Goal: Check status: Check status

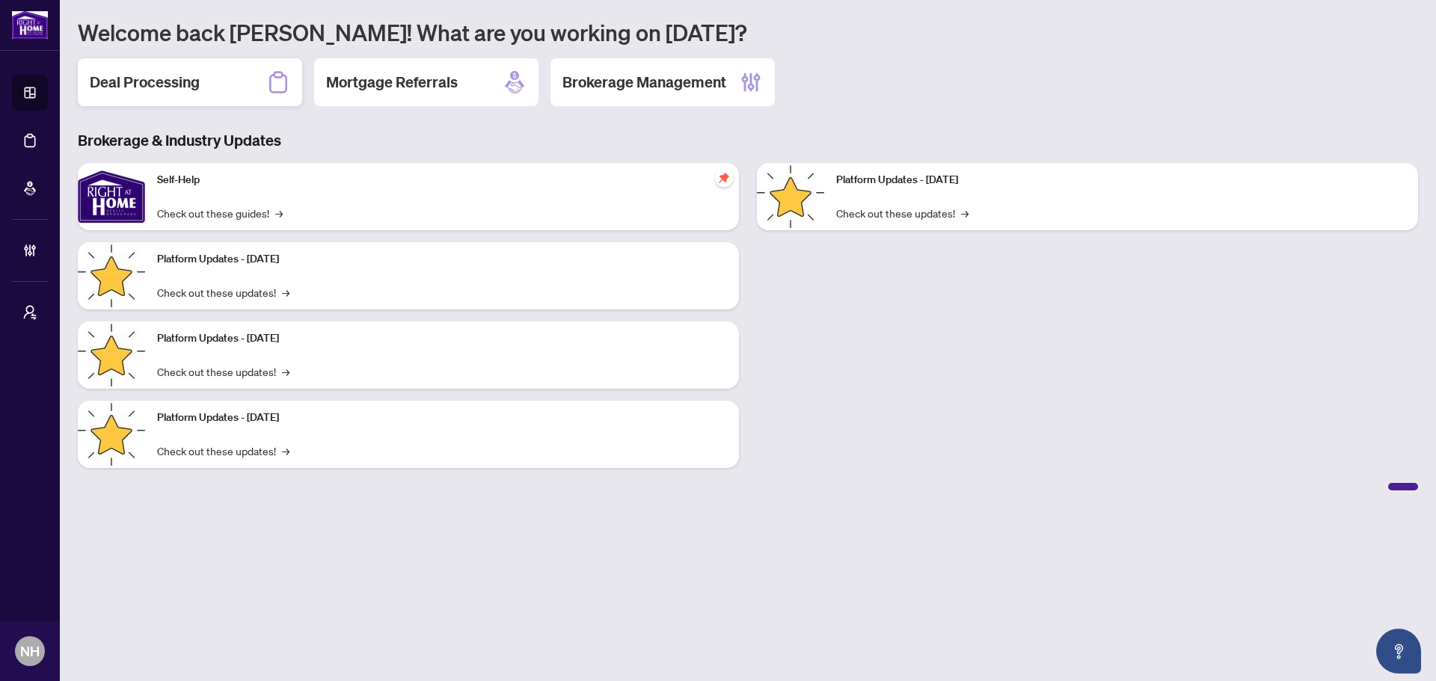
click at [223, 91] on div "Deal Processing" at bounding box center [190, 82] width 224 height 48
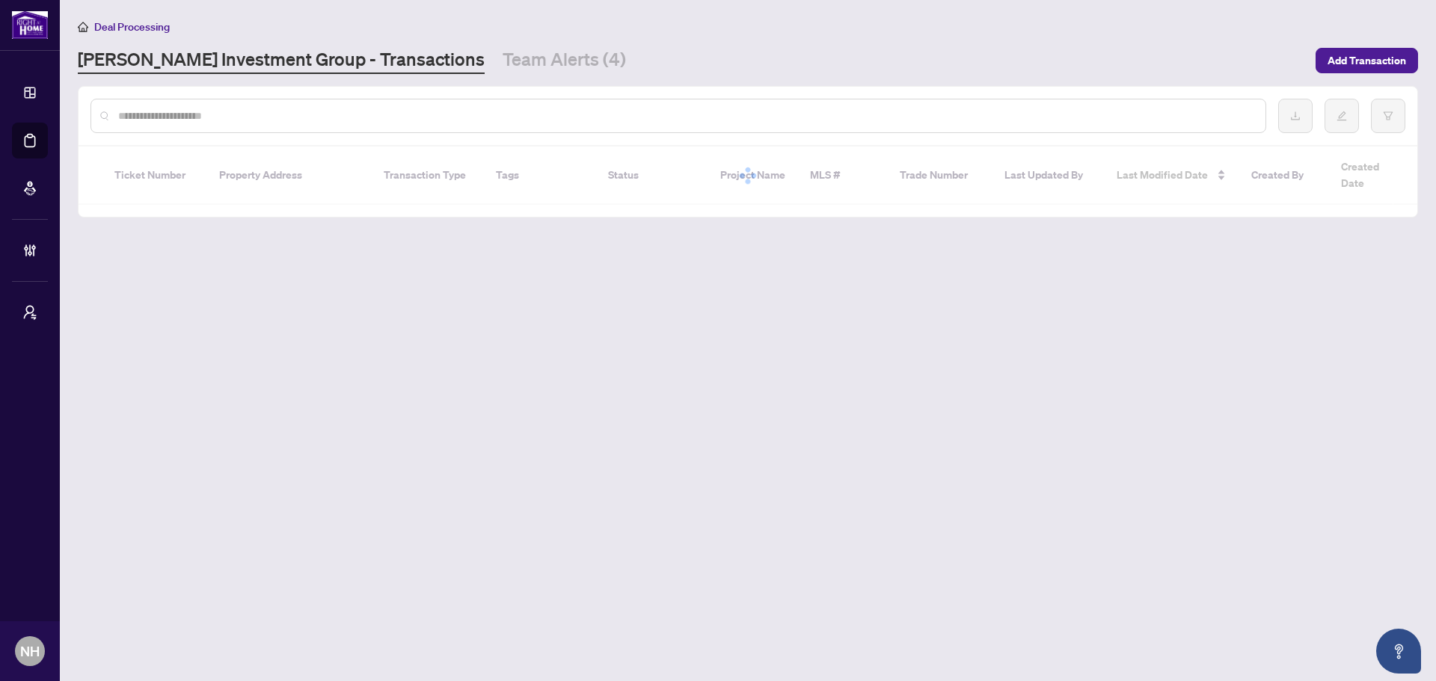
click at [197, 114] on input "text" at bounding box center [685, 116] width 1135 height 16
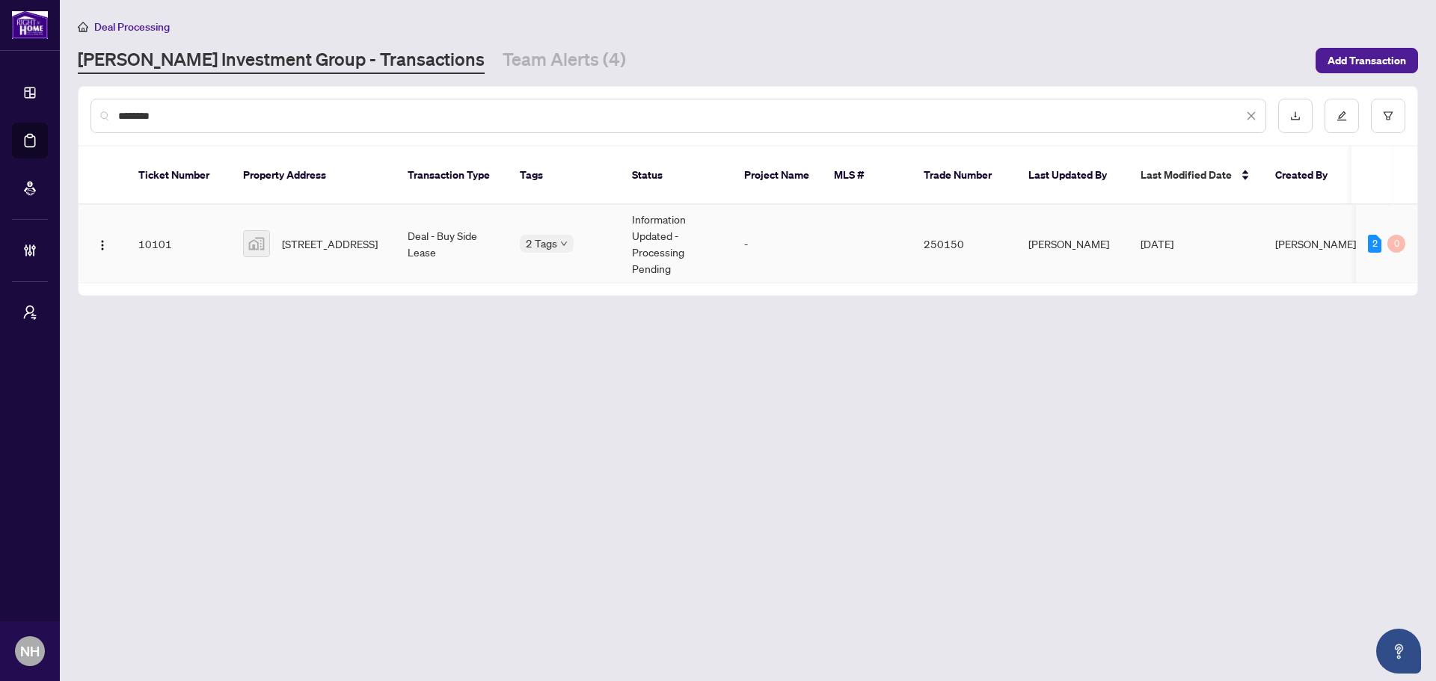
type input "********"
click at [299, 236] on span "36 Brentcliffe Road #516, East York, ON, Canada" at bounding box center [330, 244] width 96 height 16
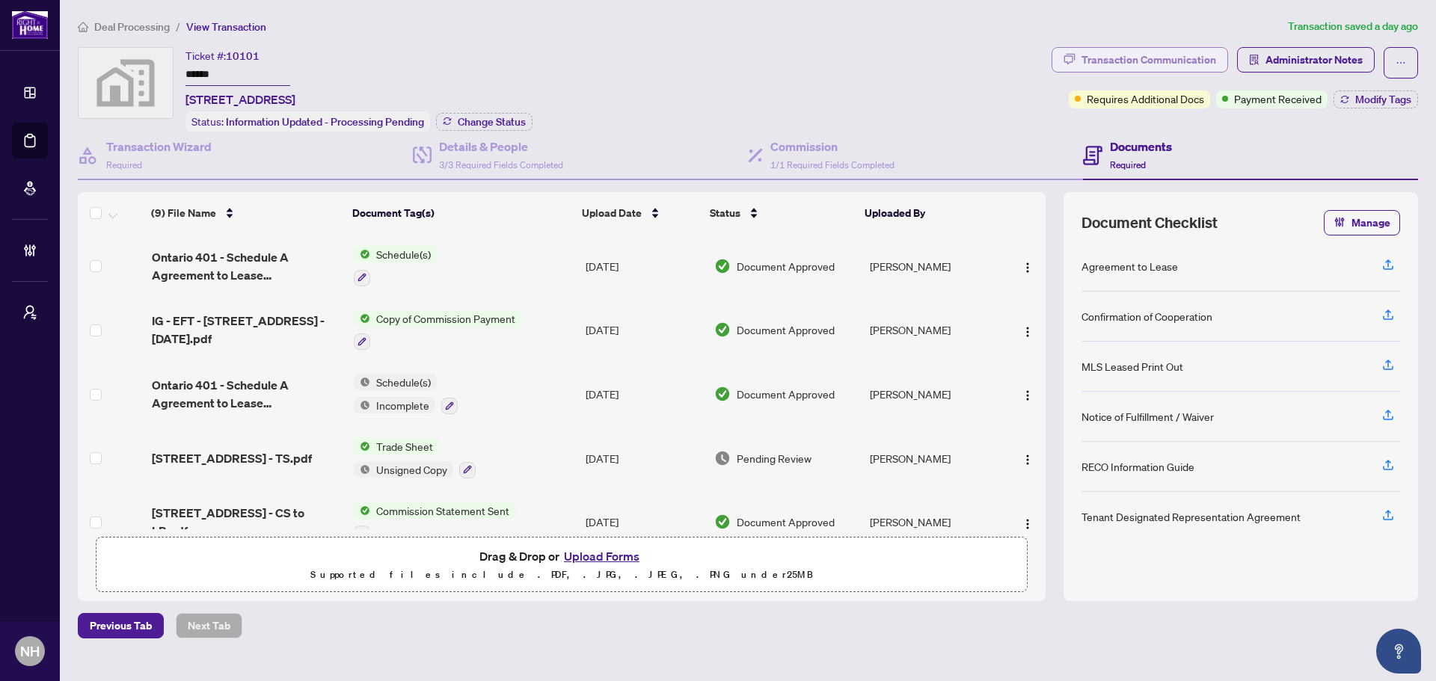
click at [1149, 54] on div "Transaction Communication" at bounding box center [1149, 60] width 135 height 24
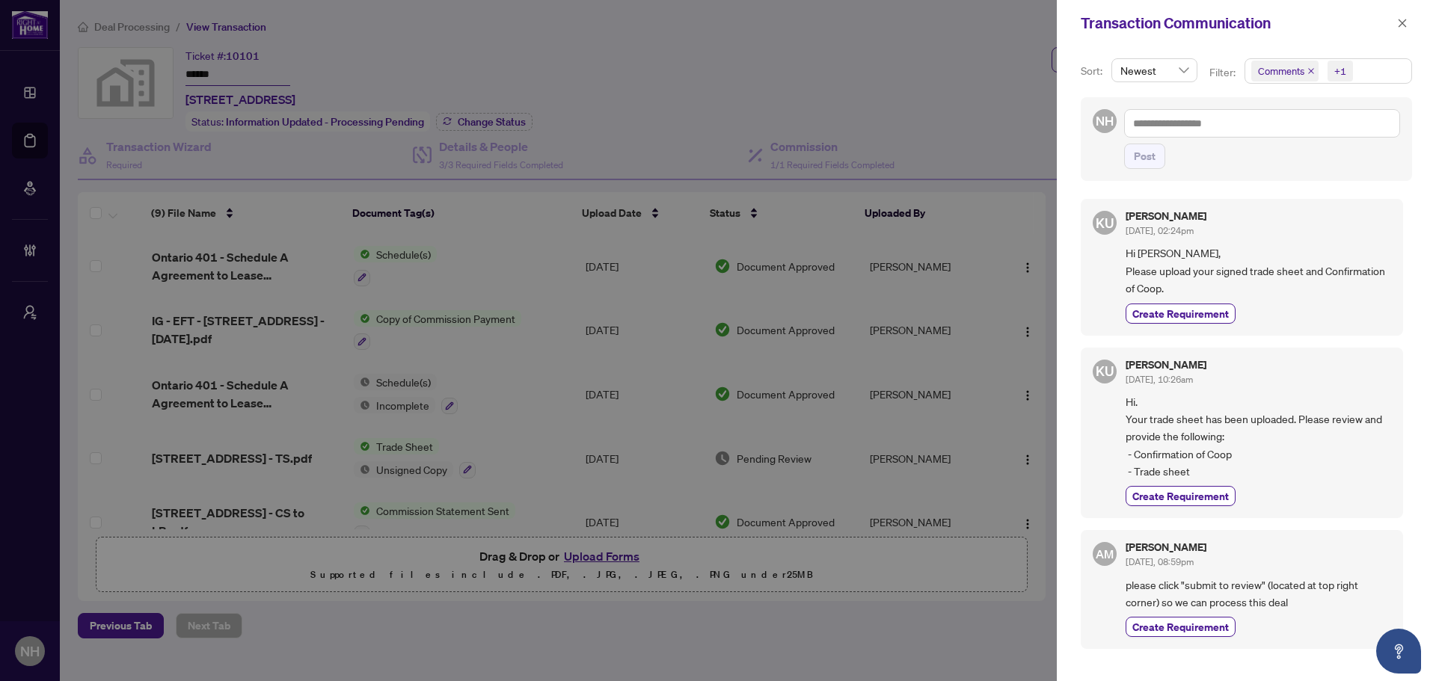
click at [1313, 67] on icon "close" at bounding box center [1310, 70] width 7 height 7
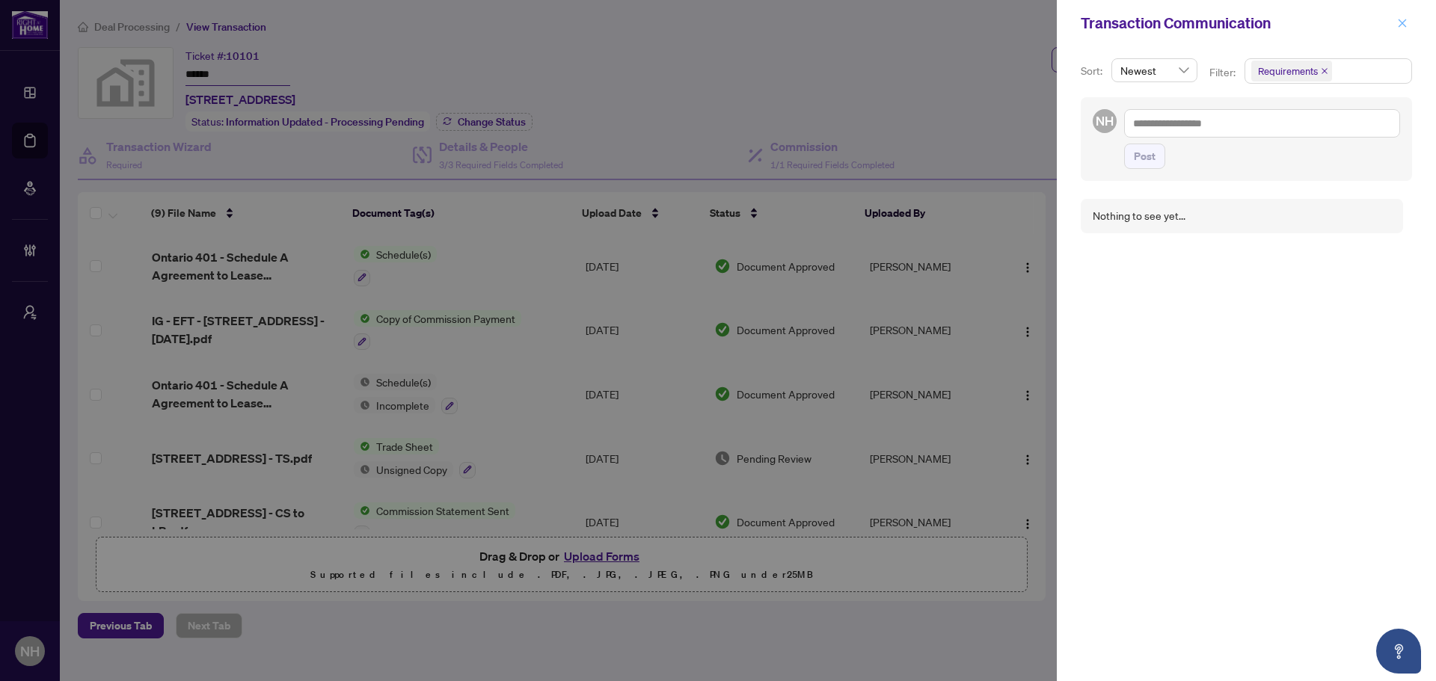
click at [1396, 20] on button "button" at bounding box center [1402, 23] width 19 height 18
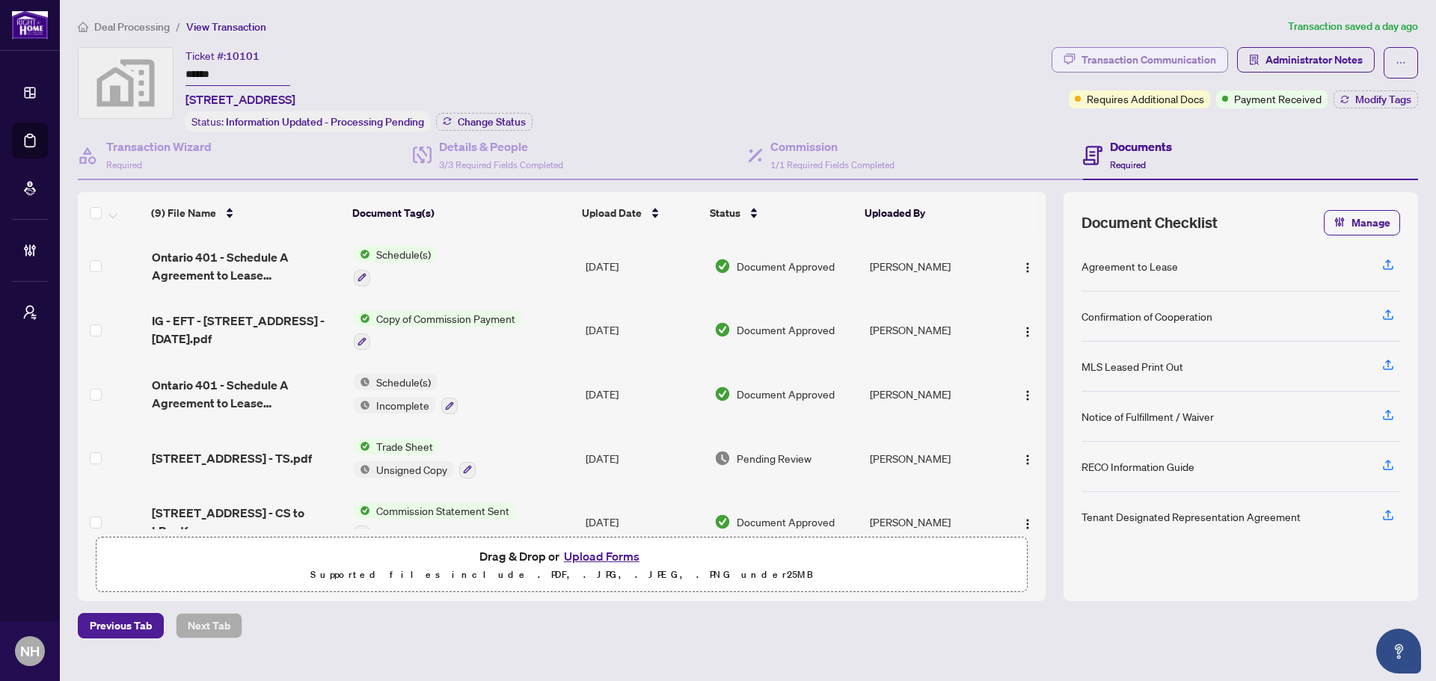
click at [1093, 58] on div "Transaction Communication" at bounding box center [1149, 60] width 135 height 24
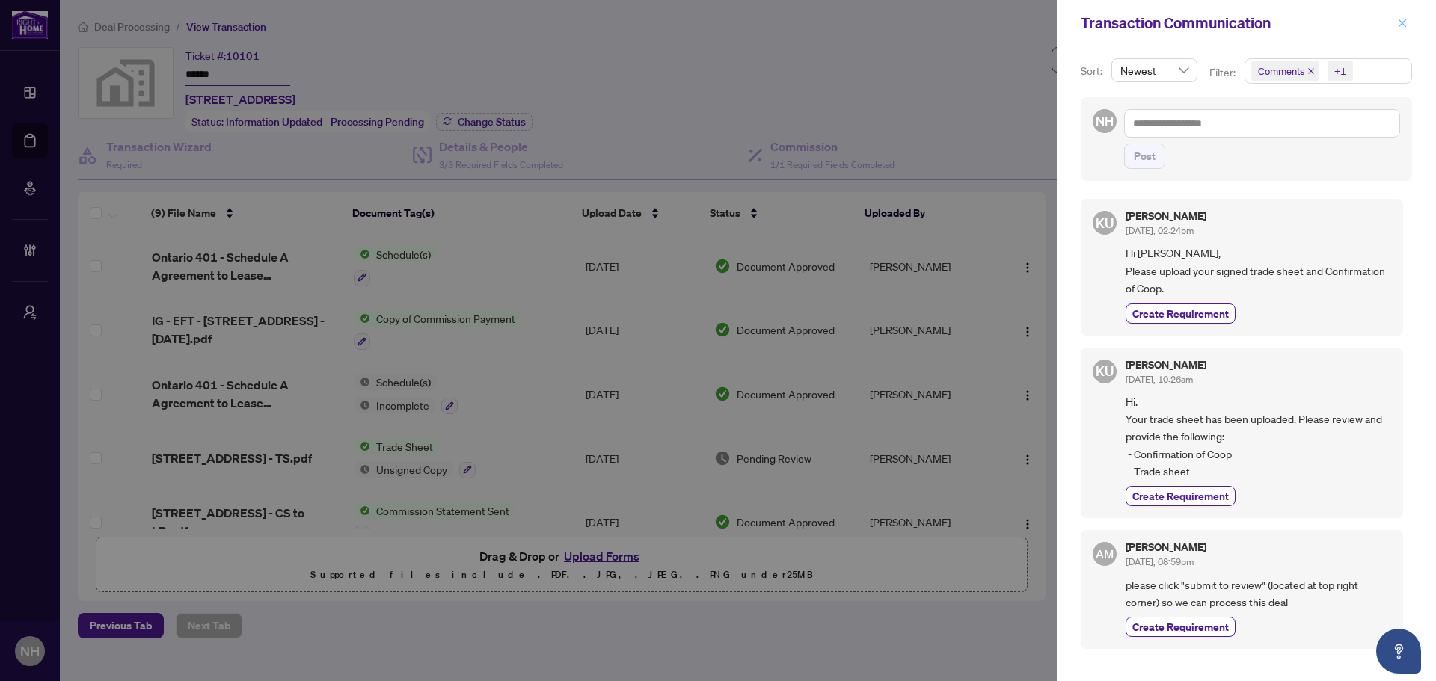
click at [1398, 22] on icon "close" at bounding box center [1402, 23] width 10 height 10
